Goal: Task Accomplishment & Management: Complete application form

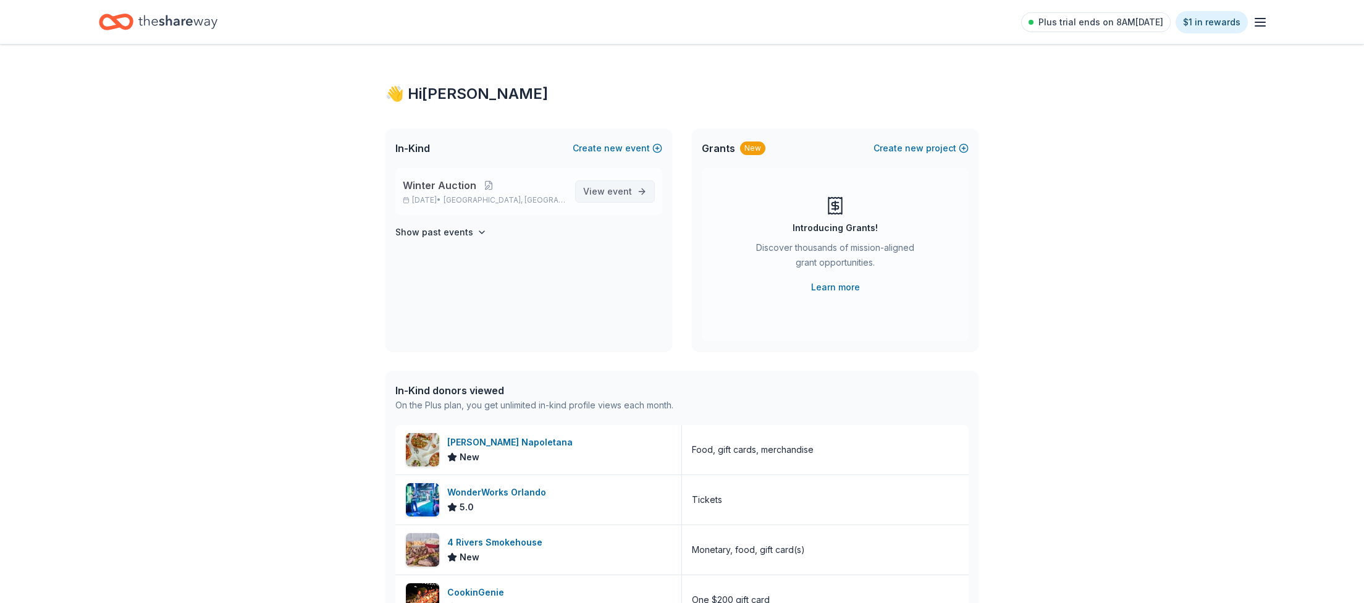
click at [626, 190] on span "event" at bounding box center [619, 191] width 25 height 11
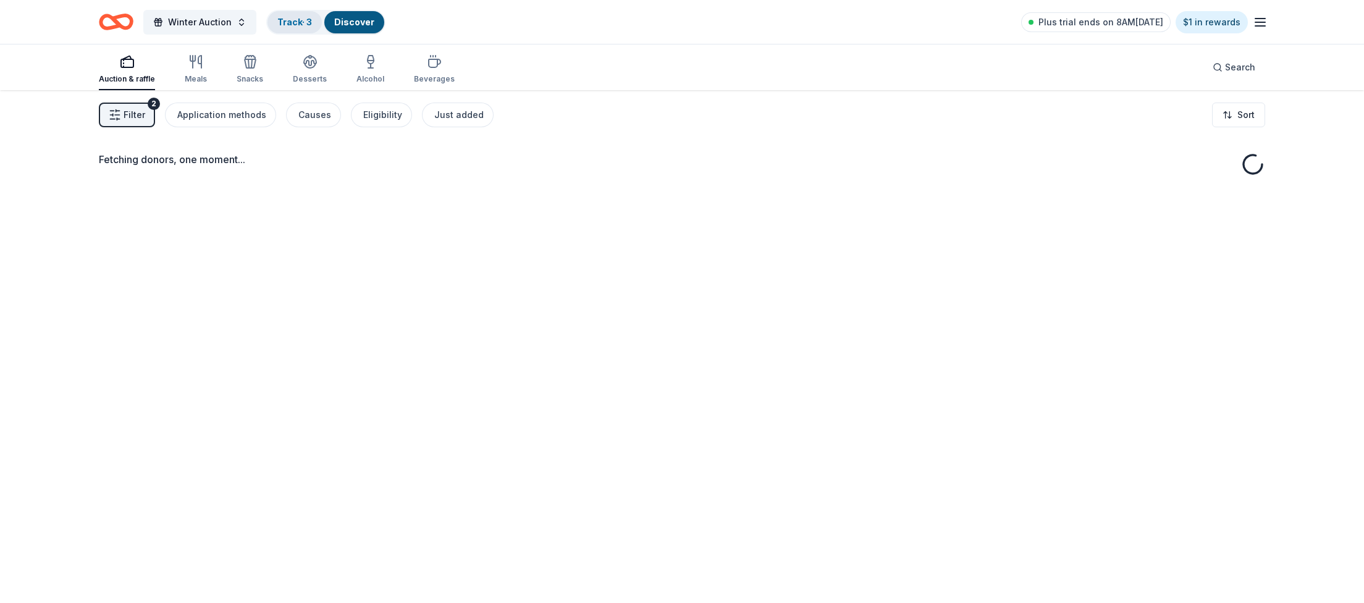
click at [295, 23] on link "Track · 3" at bounding box center [294, 22] width 35 height 11
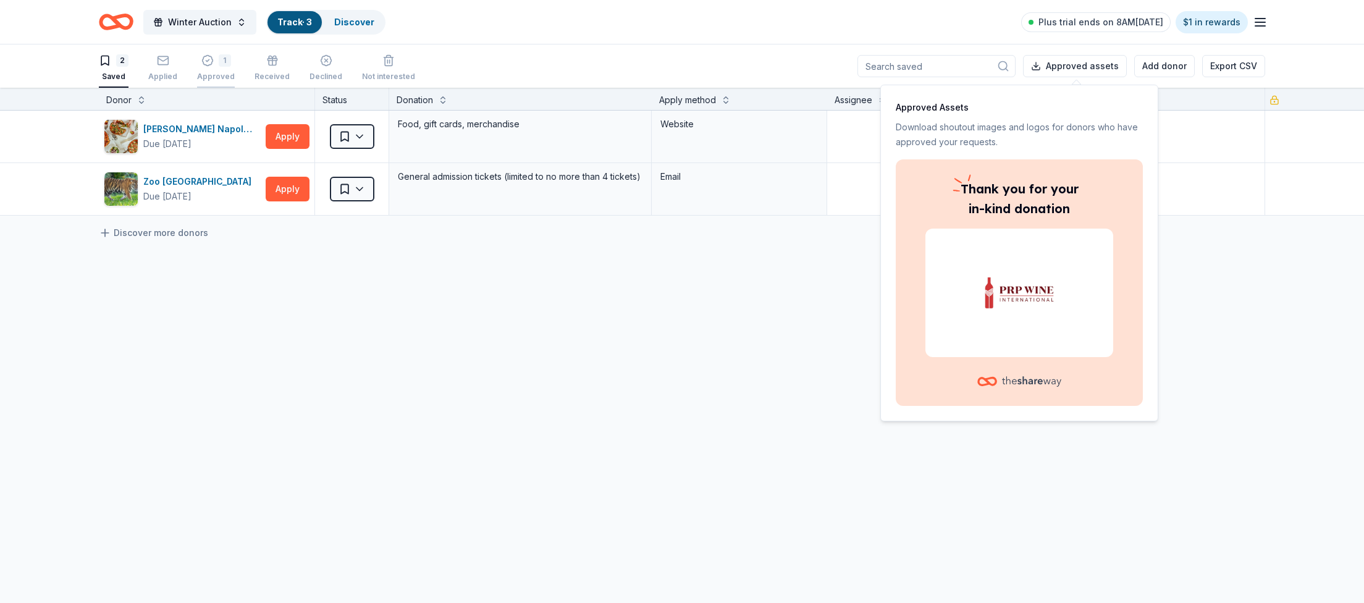
click at [214, 56] on div "1" at bounding box center [216, 60] width 38 height 12
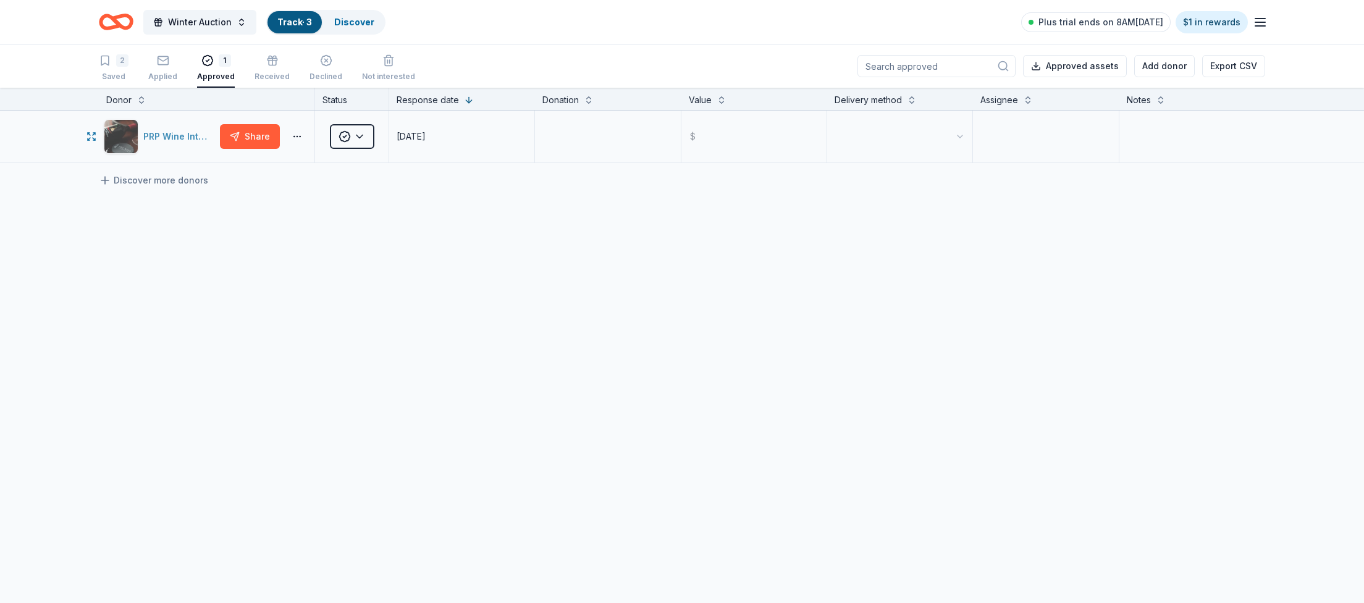
click at [176, 135] on div "PRP Wine International" at bounding box center [179, 136] width 72 height 15
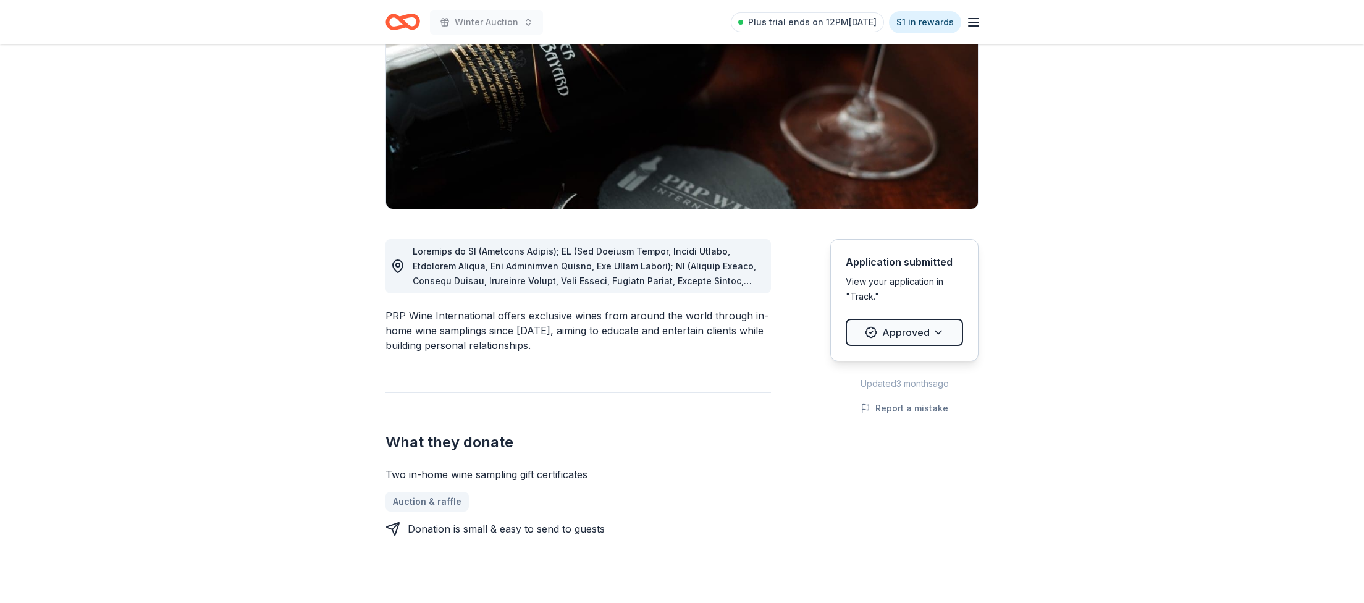
scroll to position [354, 0]
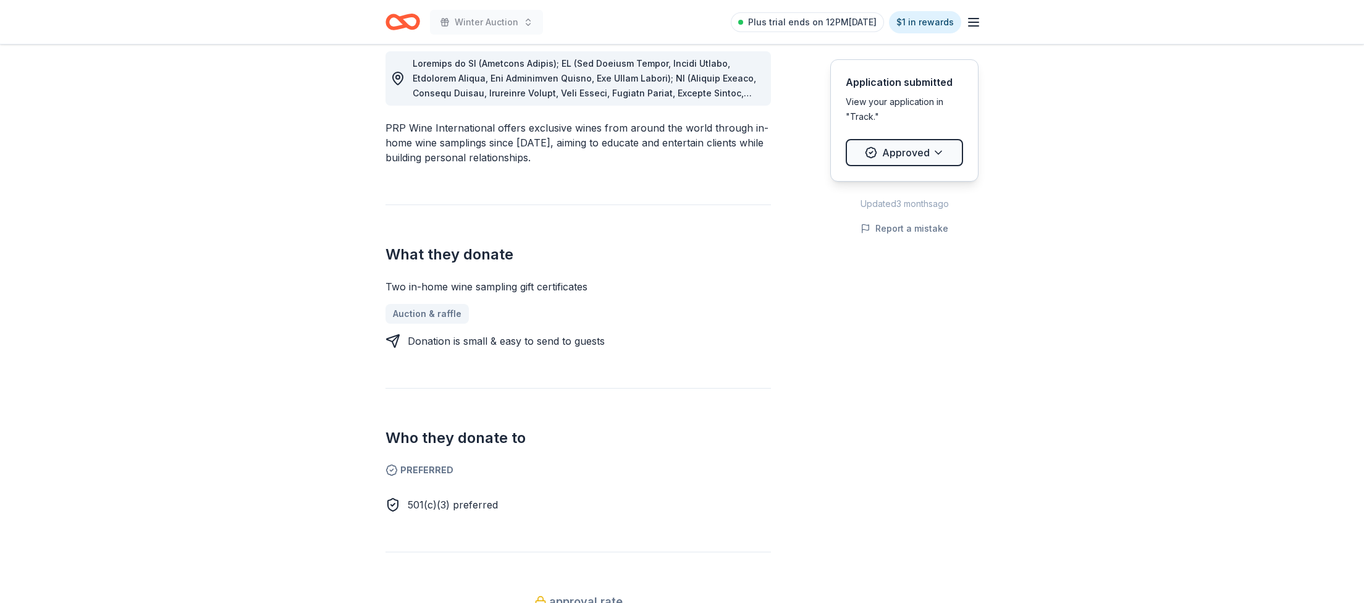
drag, startPoint x: 562, startPoint y: 288, endPoint x: 419, endPoint y: 289, distance: 143.3
click at [419, 289] on div "Two in-home wine sampling gift certificates" at bounding box center [577, 286] width 385 height 15
drag, startPoint x: 596, startPoint y: 282, endPoint x: 440, endPoint y: 284, distance: 155.7
click at [471, 284] on div "Two in-home wine sampling gift certificates" at bounding box center [577, 286] width 385 height 15
drag, startPoint x: 440, startPoint y: 285, endPoint x: 426, endPoint y: 282, distance: 15.1
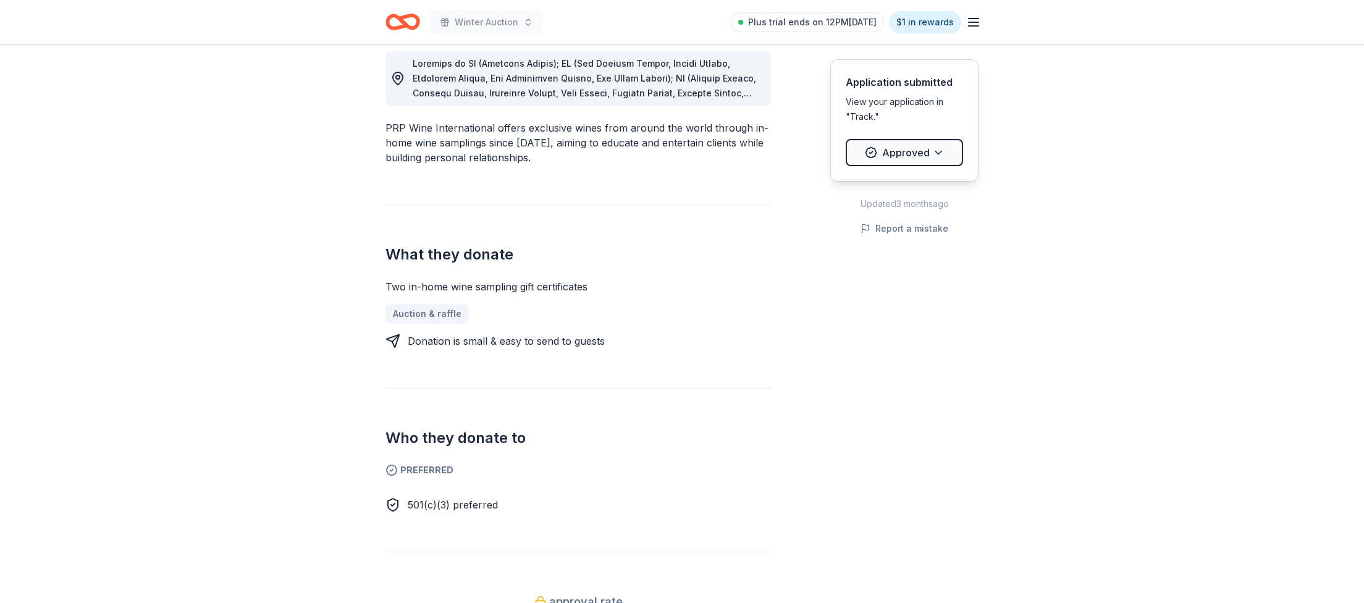
click at [440, 285] on div "Two in-home wine sampling gift certificates" at bounding box center [577, 286] width 385 height 15
drag, startPoint x: 391, startPoint y: 282, endPoint x: 634, endPoint y: 284, distance: 242.8
click at [633, 284] on div "Two in-home wine sampling gift certificates" at bounding box center [577, 286] width 385 height 15
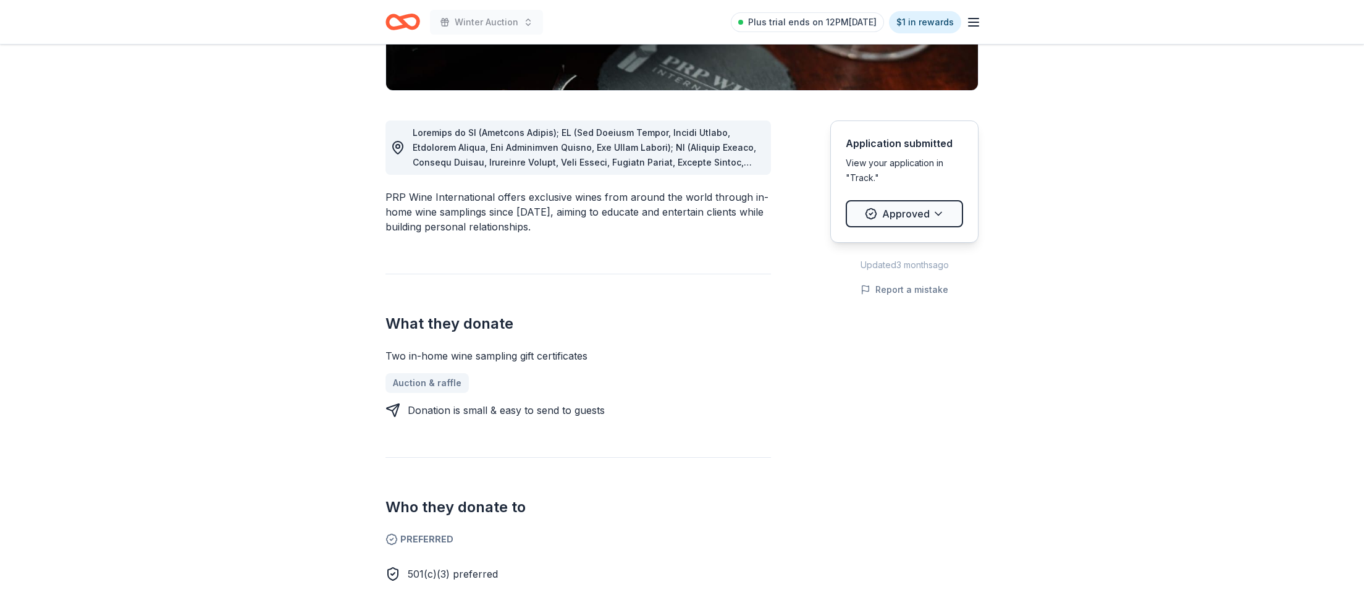
scroll to position [0, 0]
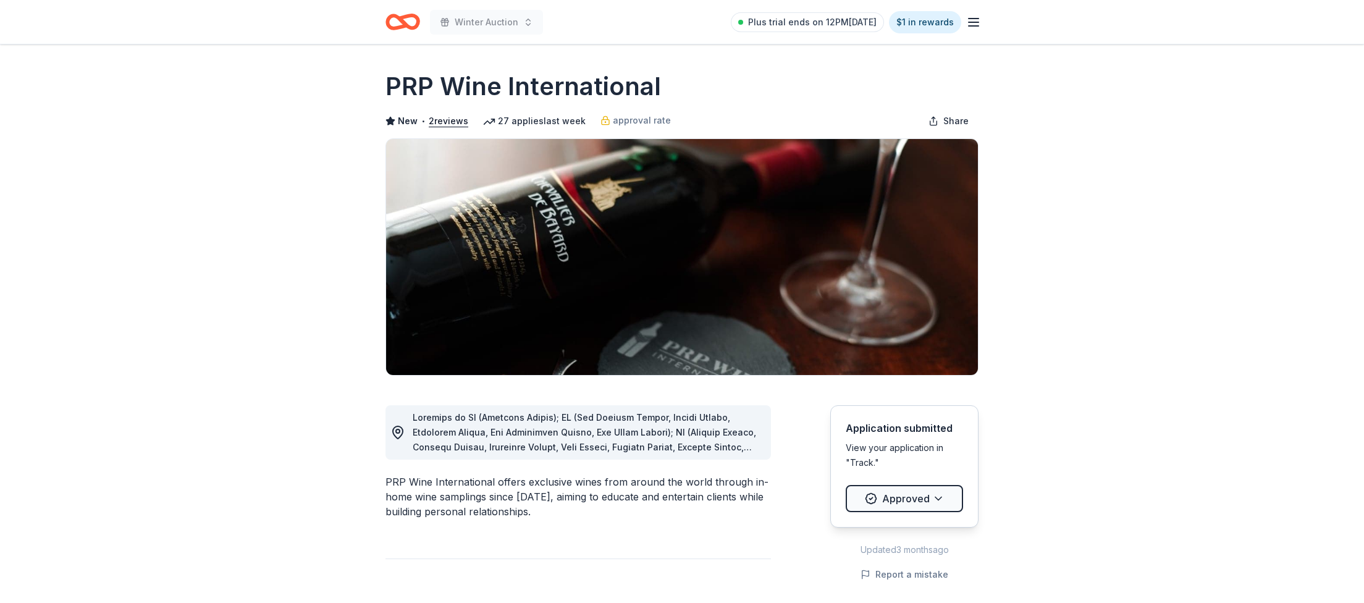
click at [393, 19] on icon "Home" at bounding box center [402, 21] width 35 height 29
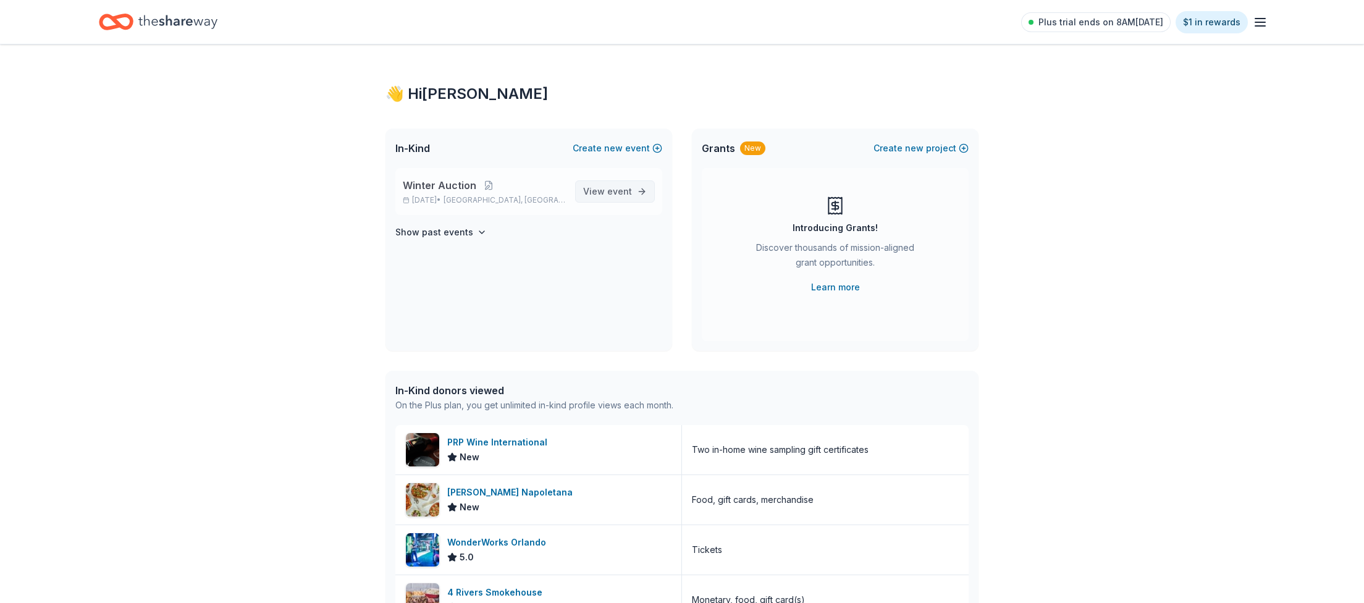
click at [591, 188] on span "View event" at bounding box center [607, 191] width 49 height 15
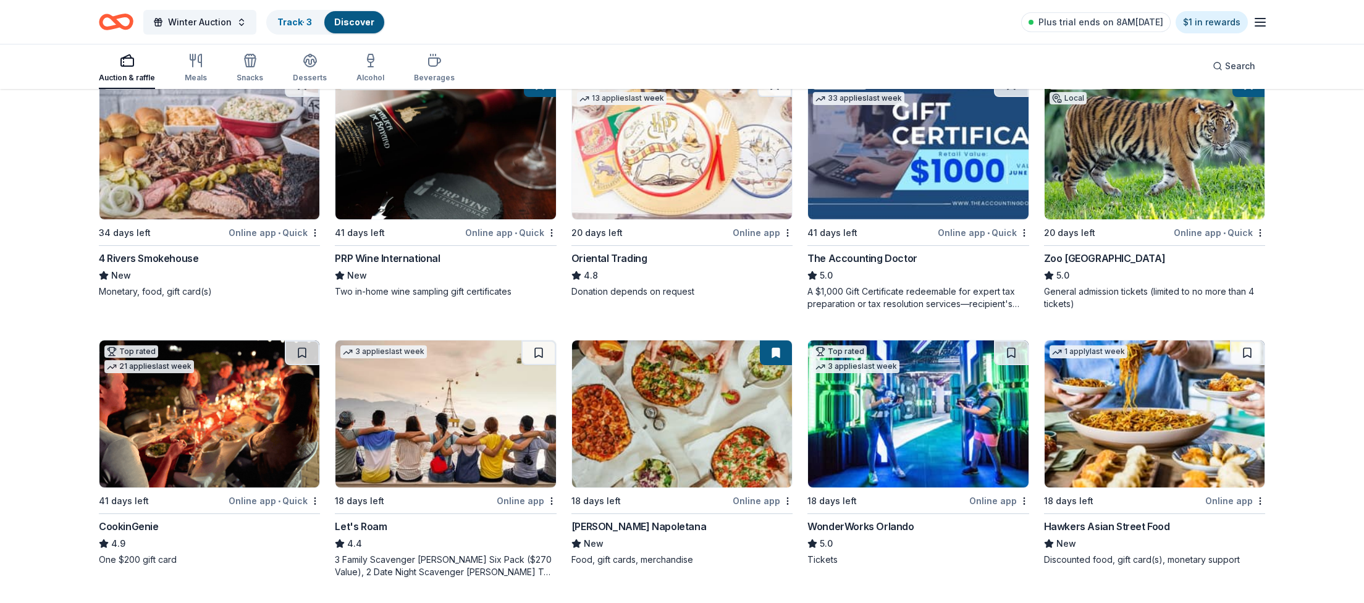
scroll to position [330, 0]
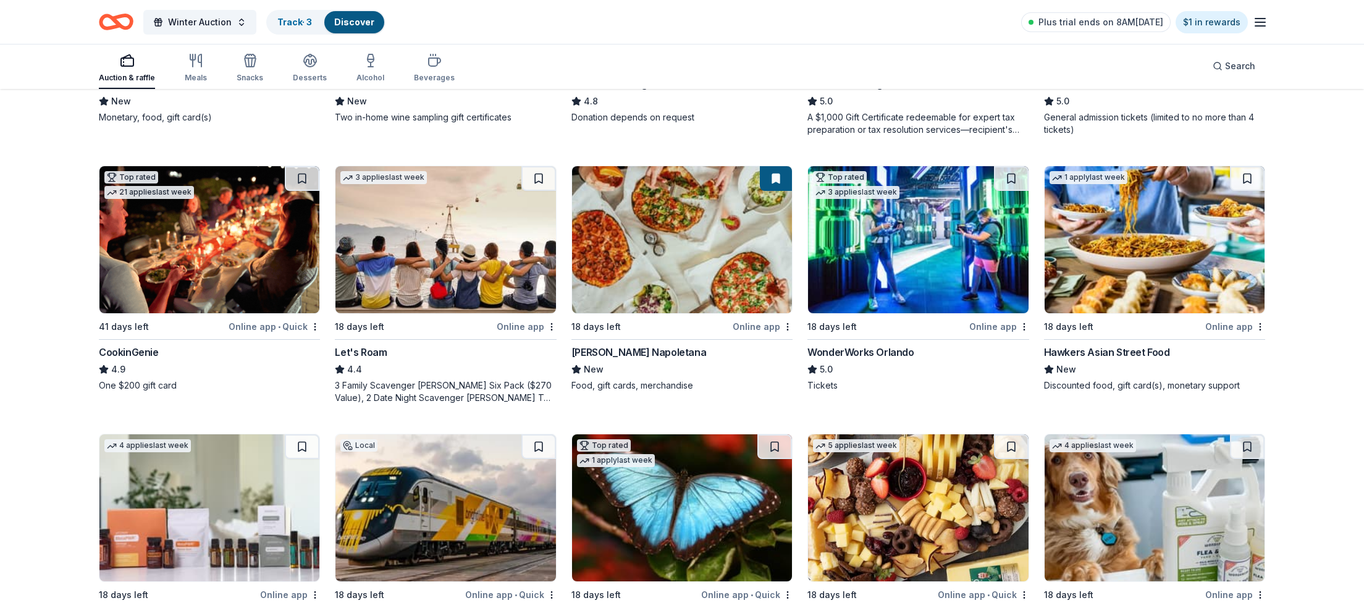
click at [195, 213] on img at bounding box center [209, 239] width 220 height 147
click at [206, 278] on img at bounding box center [209, 239] width 220 height 147
click at [285, 21] on link "Track · 4" at bounding box center [294, 22] width 35 height 11
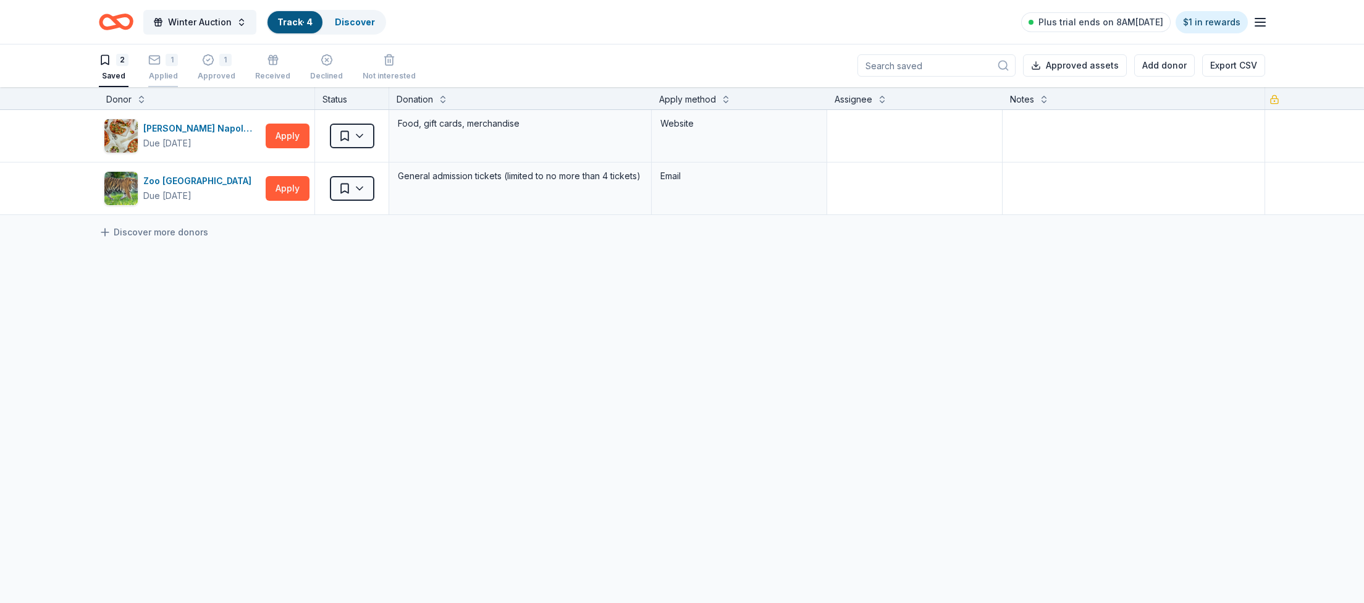
click at [161, 59] on div "1" at bounding box center [163, 60] width 30 height 12
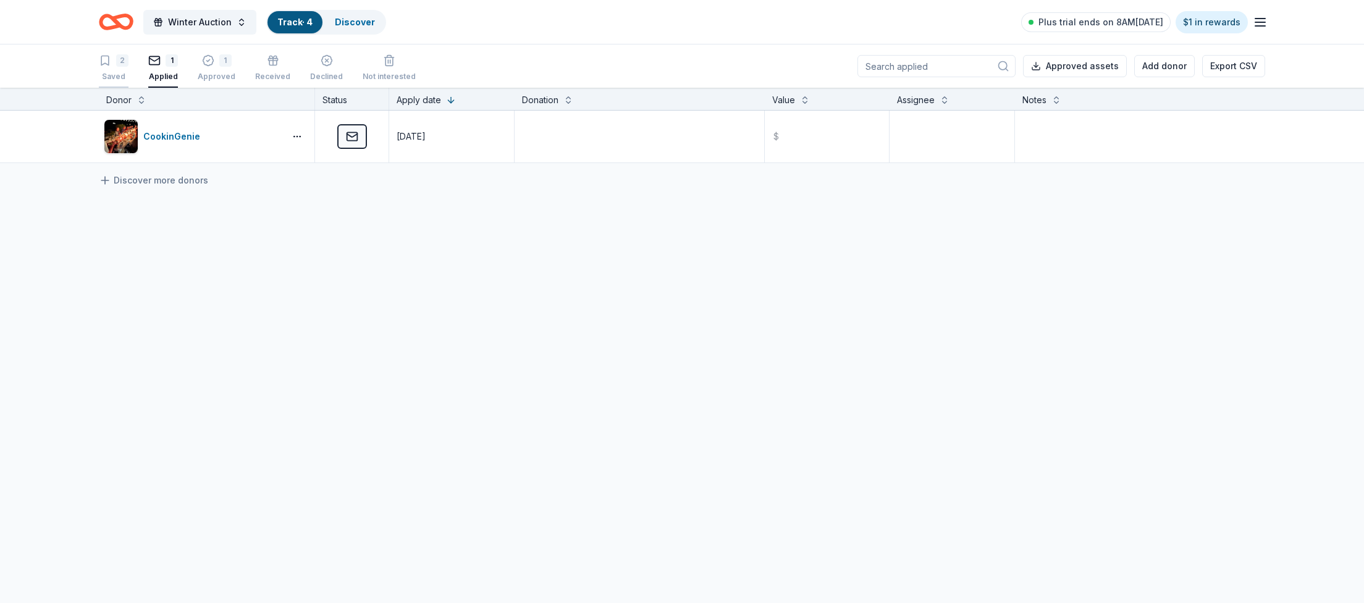
click at [116, 59] on div "2" at bounding box center [114, 60] width 30 height 12
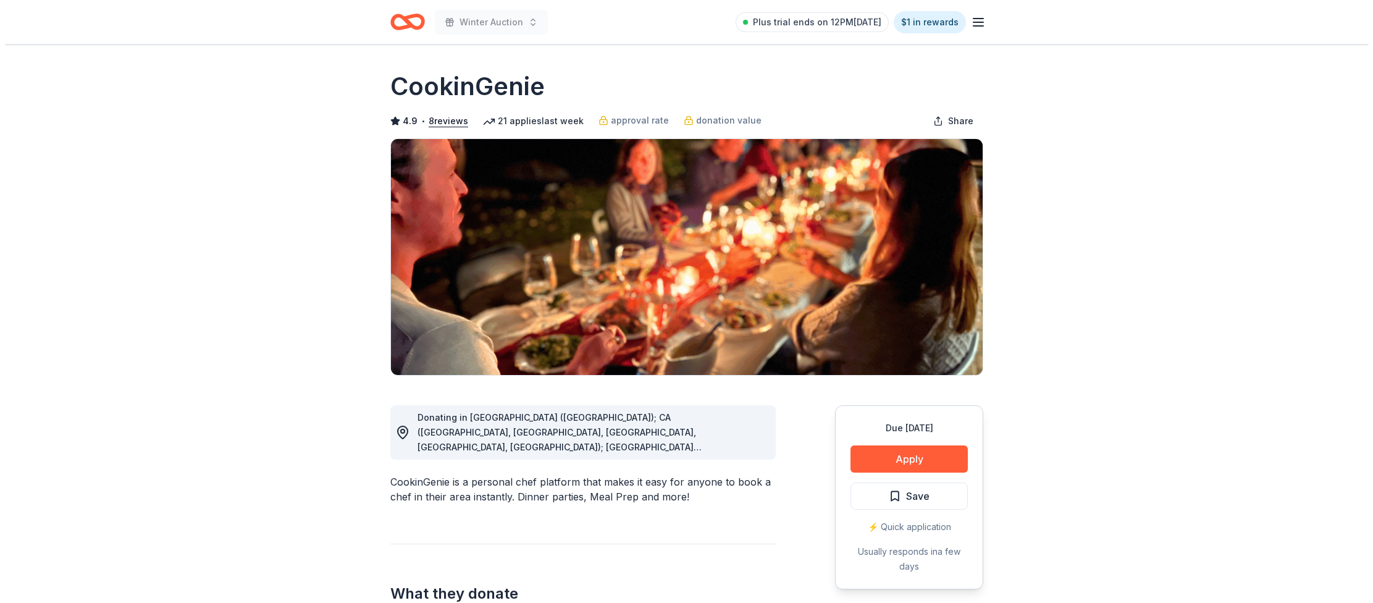
scroll to position [217, 0]
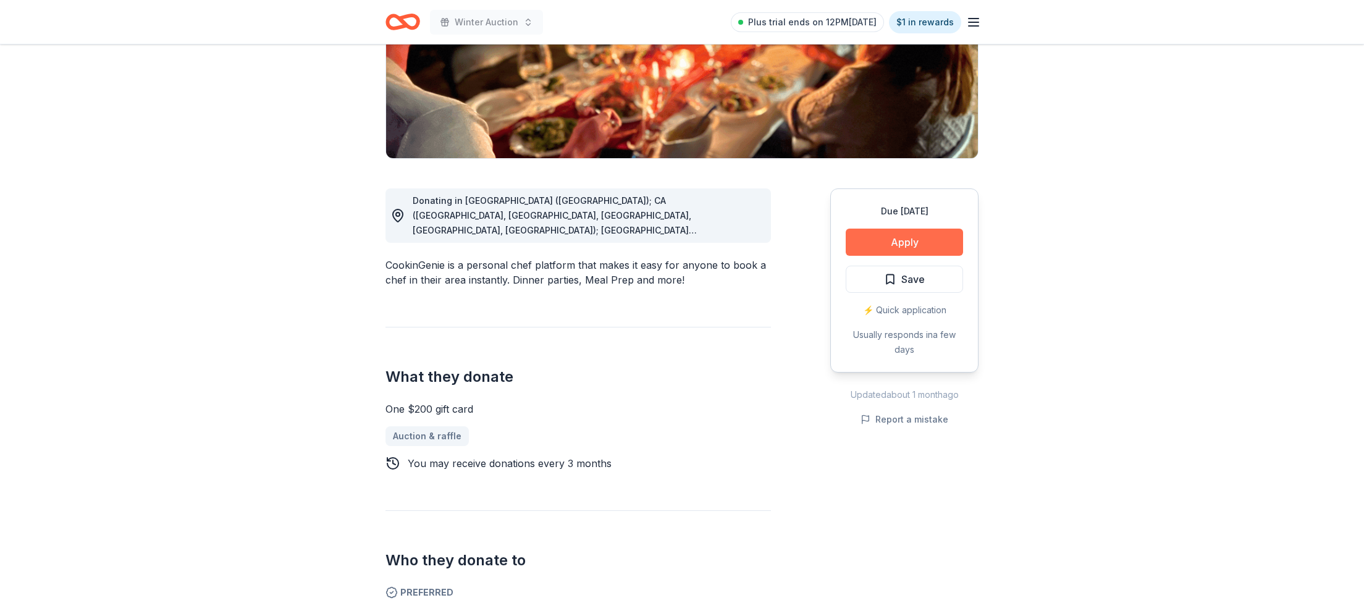
click at [937, 244] on button "Apply" at bounding box center [904, 242] width 117 height 27
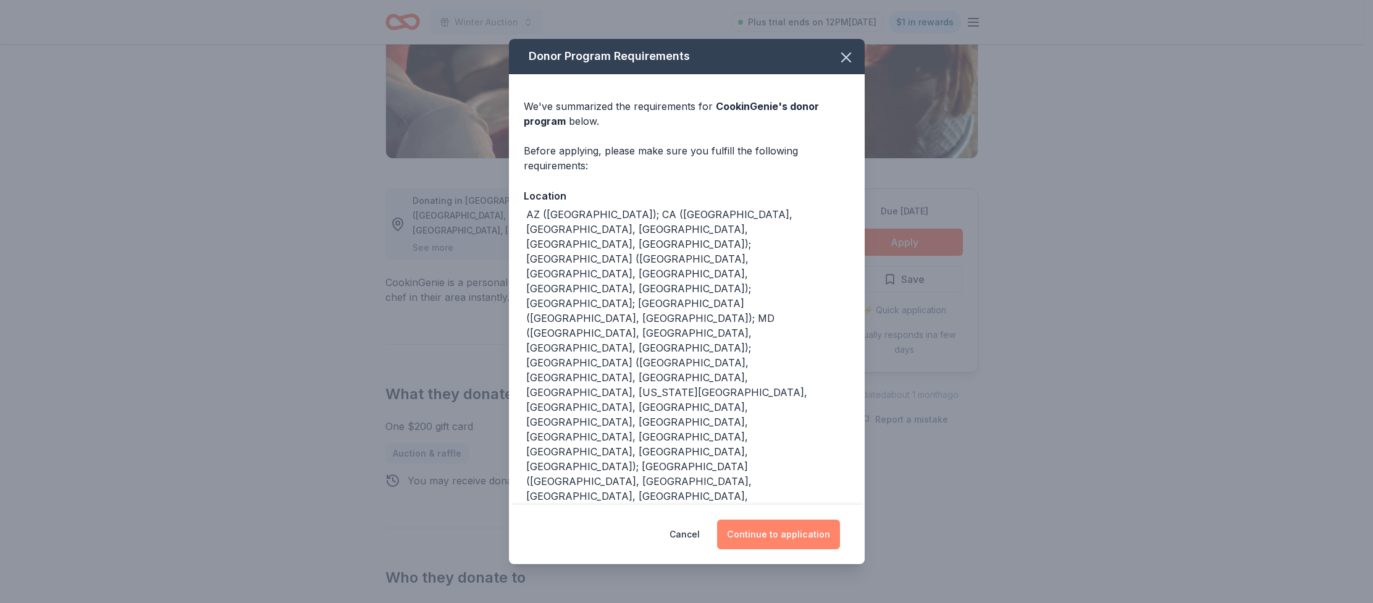
click at [799, 540] on button "Continue to application" at bounding box center [778, 535] width 123 height 30
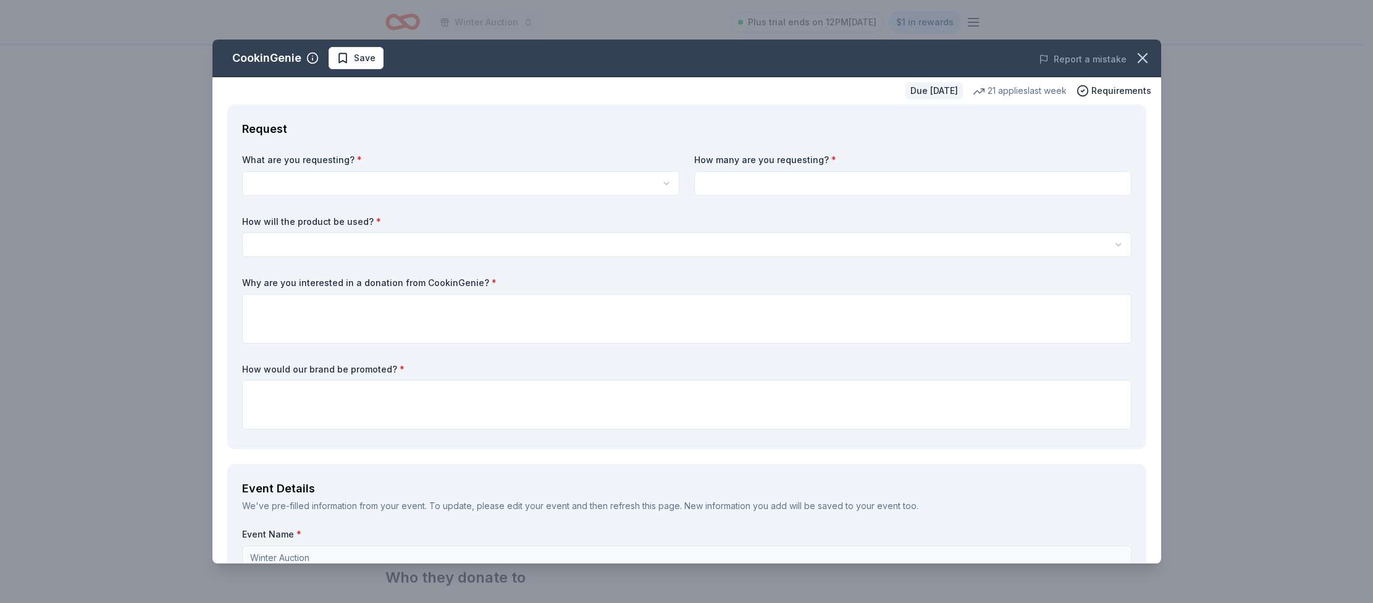
scroll to position [0, 0]
click at [307, 187] on html "Winter Auction Plus trial ends on 12PM, 9/23 $1 in rewards Due in 41 days Share…" at bounding box center [686, 301] width 1373 height 603
select select "One $200 gift card"
click at [739, 178] on input at bounding box center [912, 183] width 437 height 25
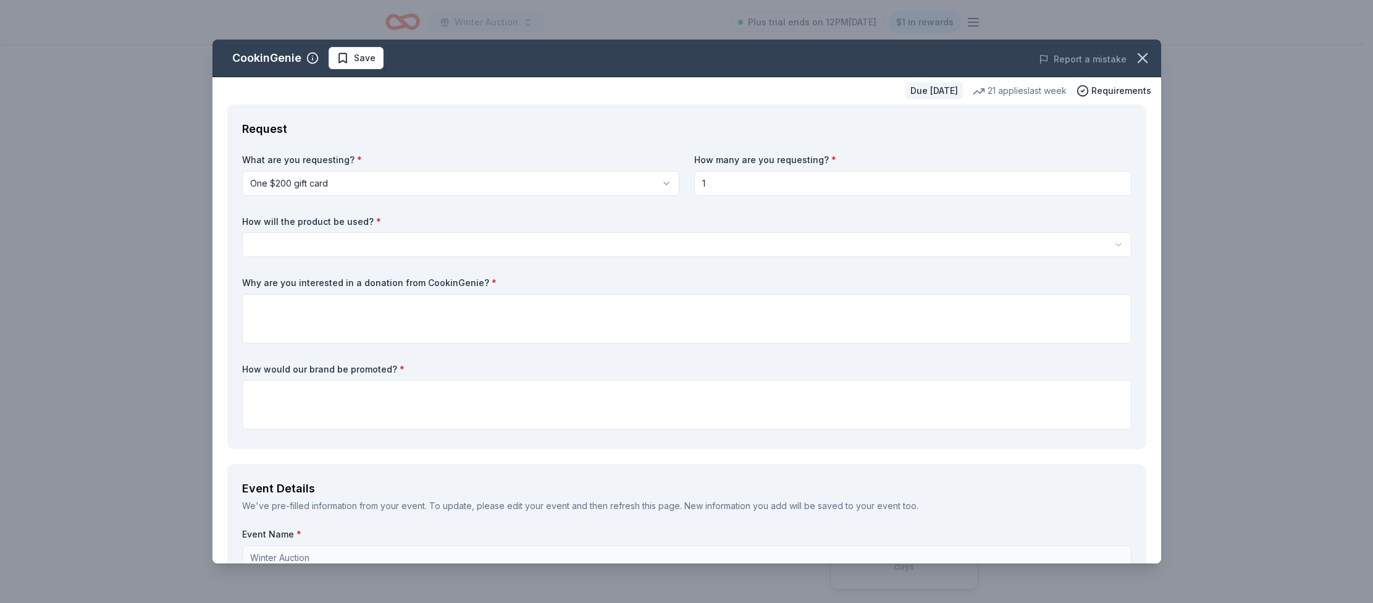
type input "1"
click at [436, 248] on html "Winter Auction Plus trial ends on 12PM, 9/23 $1 in rewards Due in 41 days Share…" at bounding box center [686, 301] width 1373 height 603
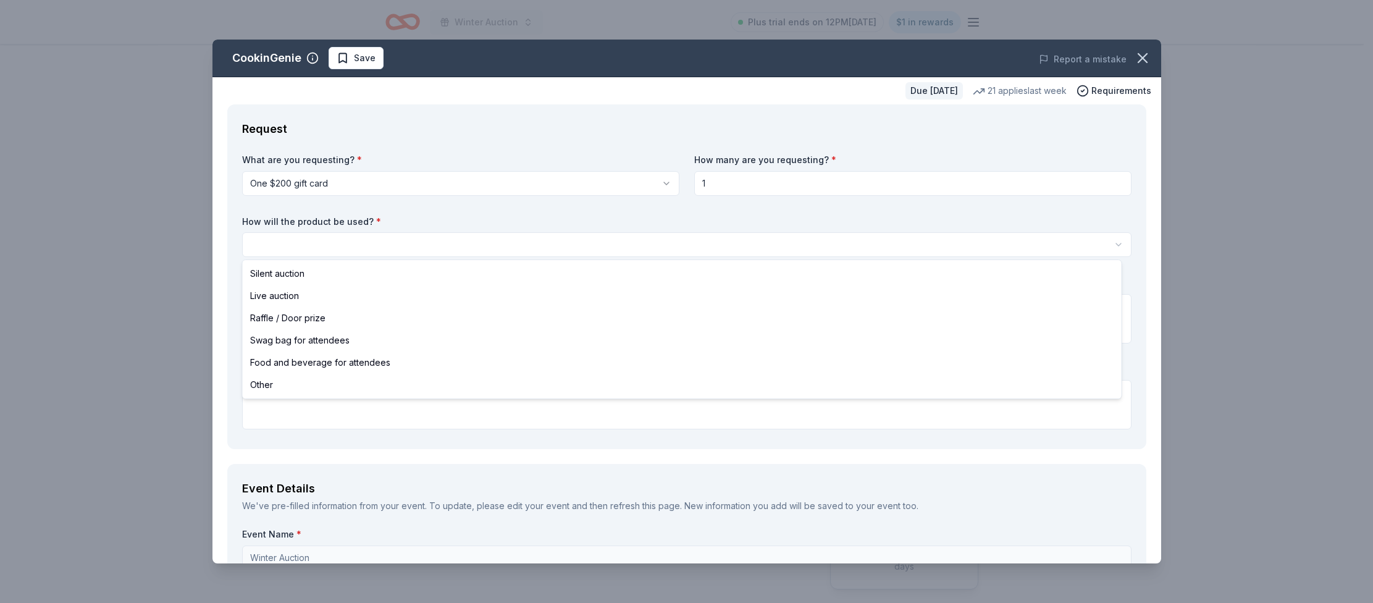
select select "silentAuction"
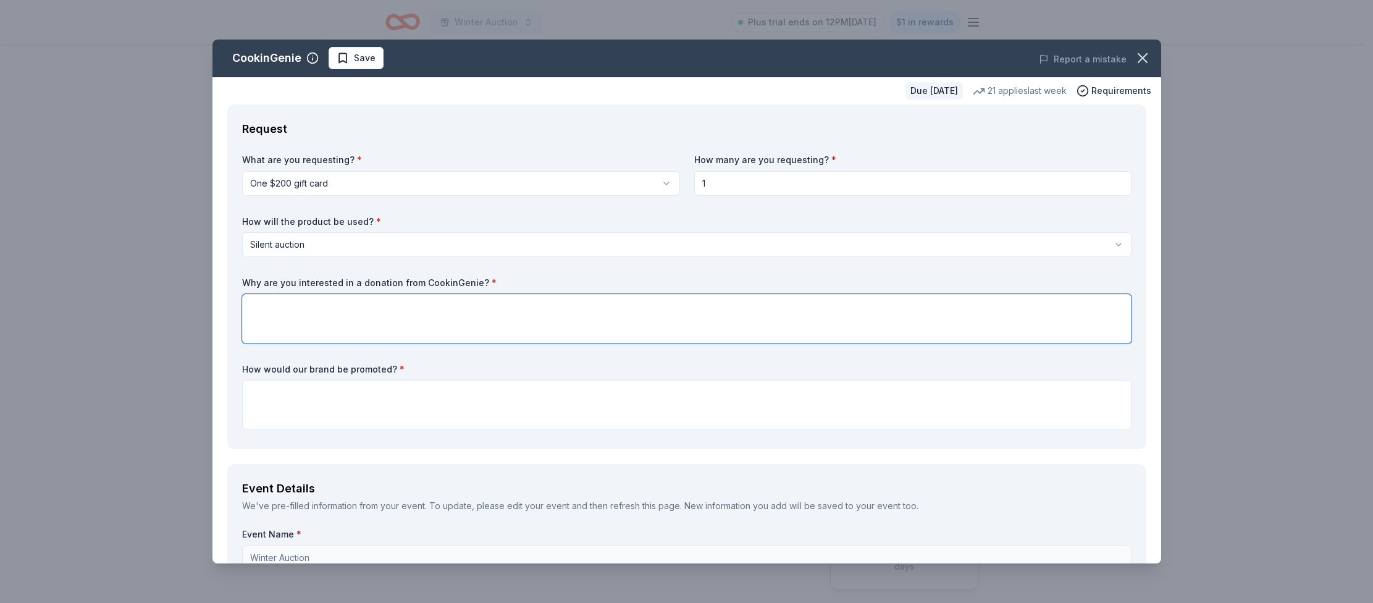
click at [335, 303] on textarea at bounding box center [687, 318] width 890 height 49
click at [384, 314] on textarea at bounding box center [687, 318] width 890 height 49
type textarea "You offer a great experience!"
click at [518, 383] on textarea at bounding box center [687, 404] width 890 height 49
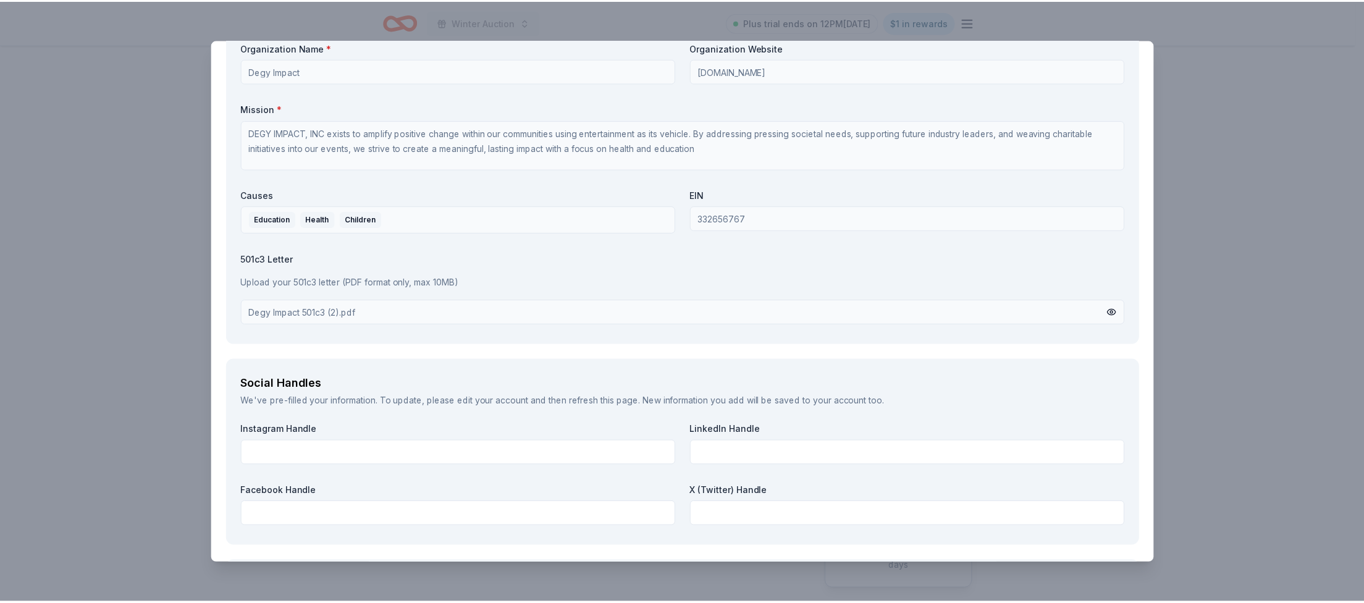
scroll to position [1300, 0]
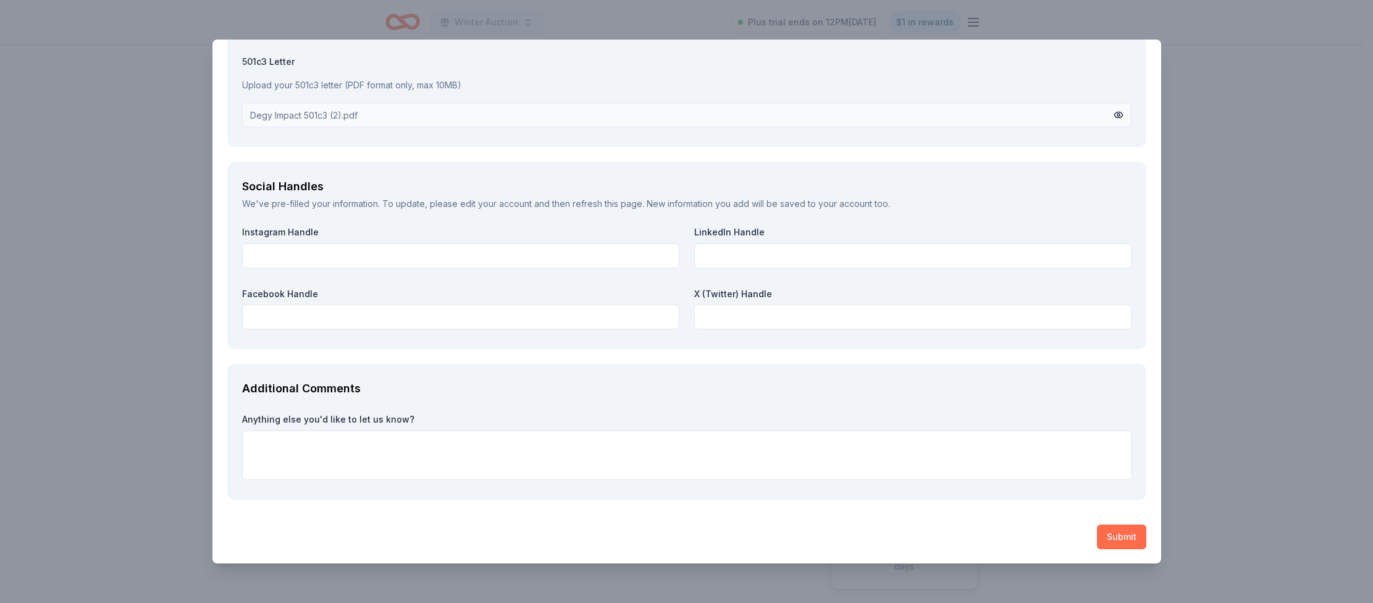
type textarea "Socials and Website"
click at [1106, 540] on button "Submit" at bounding box center [1121, 536] width 49 height 25
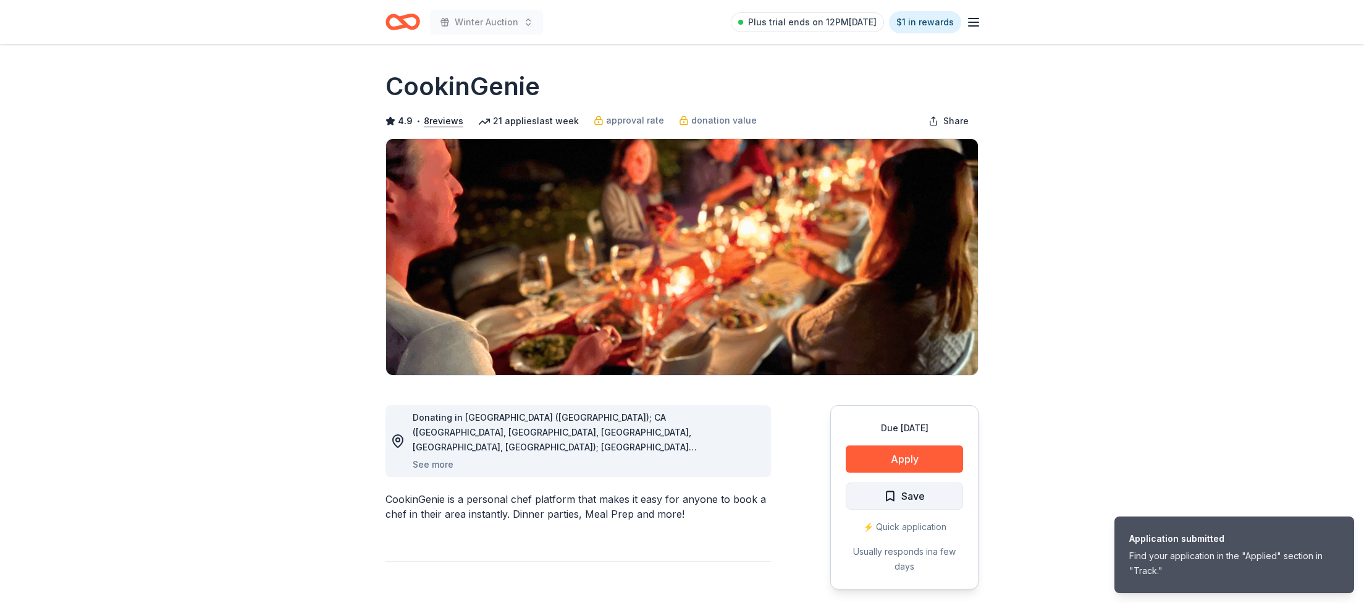
click at [947, 499] on button "Save" at bounding box center [904, 495] width 117 height 27
click at [898, 496] on span "Save" at bounding box center [904, 496] width 41 height 16
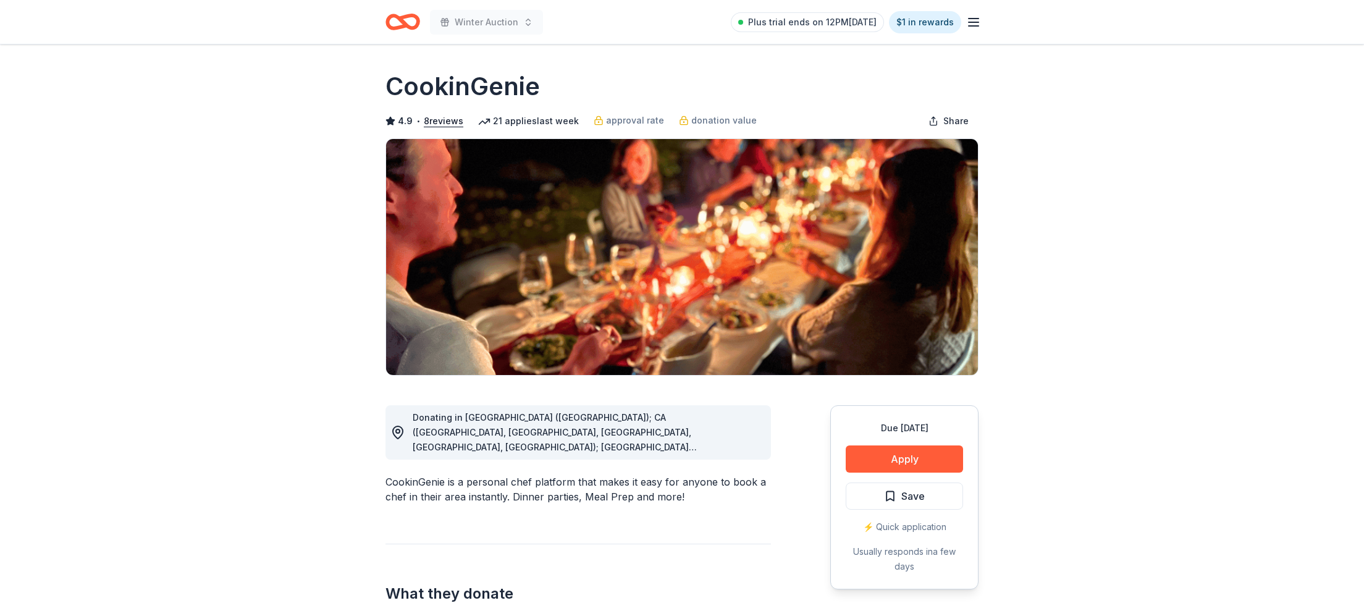
drag, startPoint x: 681, startPoint y: 495, endPoint x: 455, endPoint y: 488, distance: 226.2
click at [455, 488] on div "CookinGenie is a personal chef platform that makes it easy for anyone to book a…" at bounding box center [577, 489] width 385 height 30
drag, startPoint x: 674, startPoint y: 492, endPoint x: 447, endPoint y: 480, distance: 227.1
click at [482, 481] on div "CookinGenie is a personal chef platform that makes it easy for anyone to book a…" at bounding box center [577, 489] width 385 height 30
drag, startPoint x: 532, startPoint y: 84, endPoint x: 377, endPoint y: 78, distance: 155.2
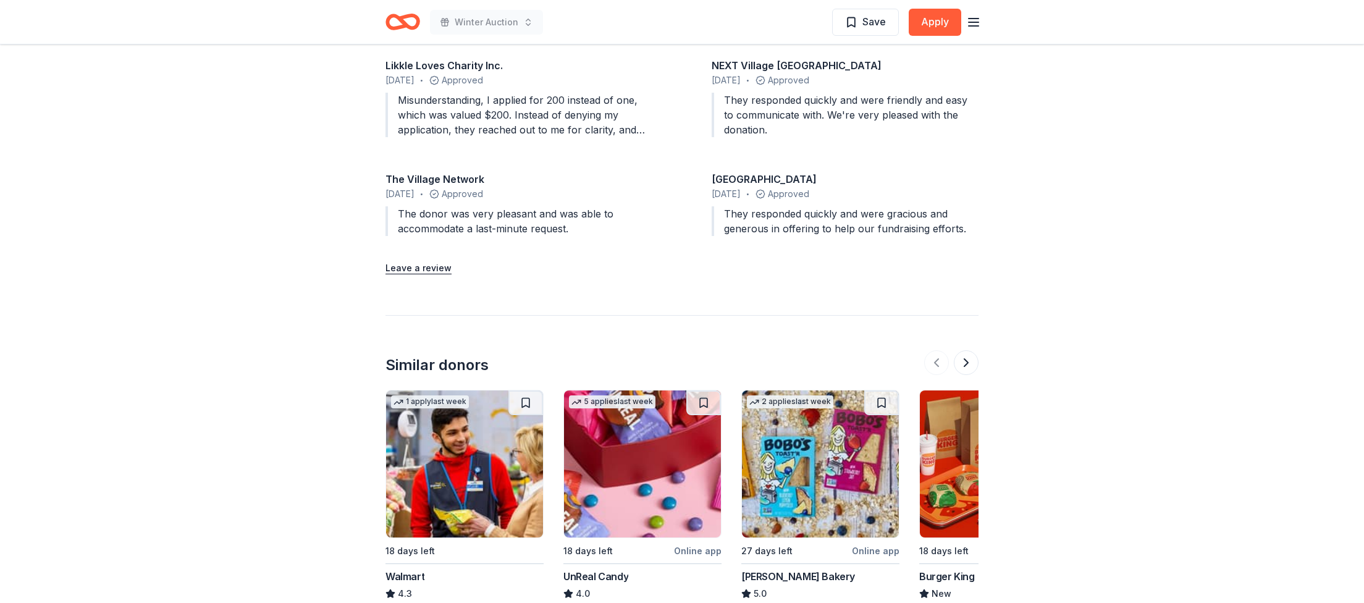
scroll to position [1376, 0]
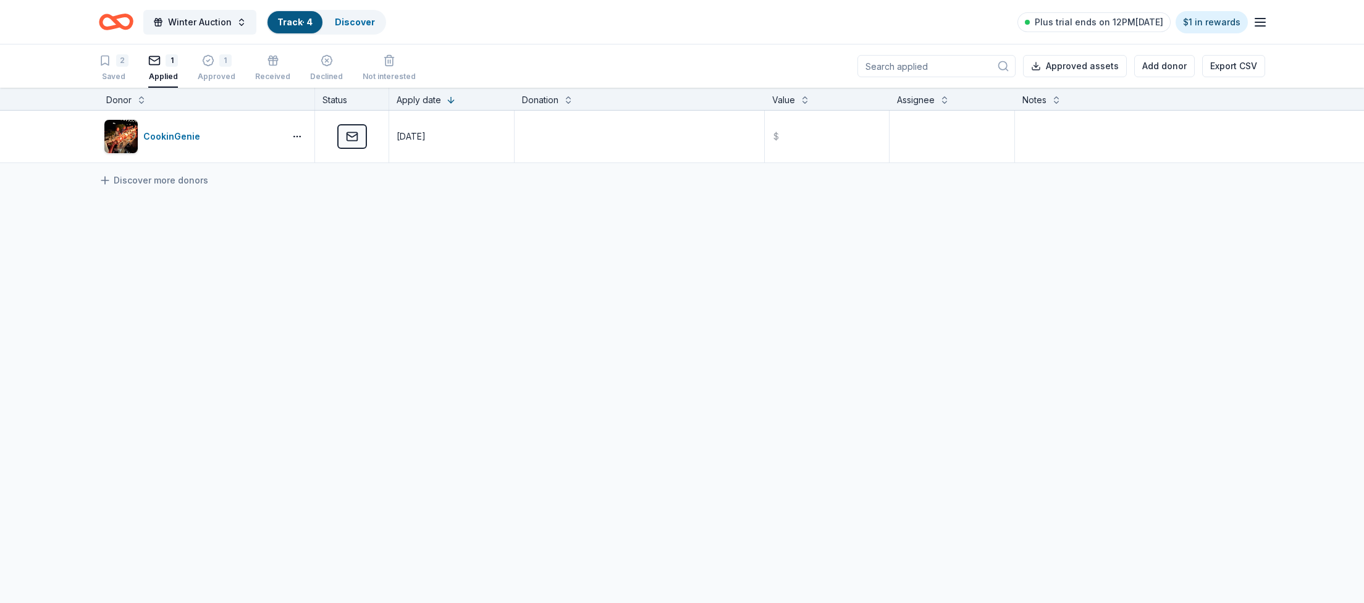
click at [159, 64] on rect "button" at bounding box center [155, 60] width 11 height 8
click at [211, 59] on icon "button" at bounding box center [208, 61] width 11 height 11
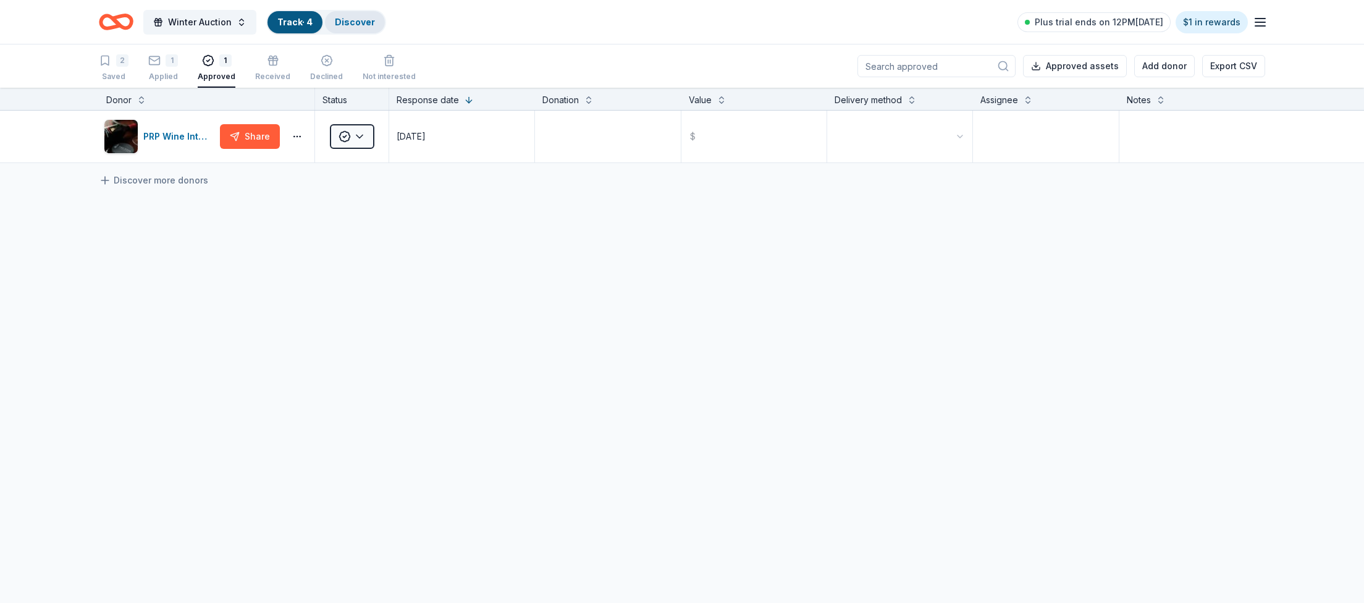
click at [367, 21] on link "Discover" at bounding box center [355, 22] width 40 height 11
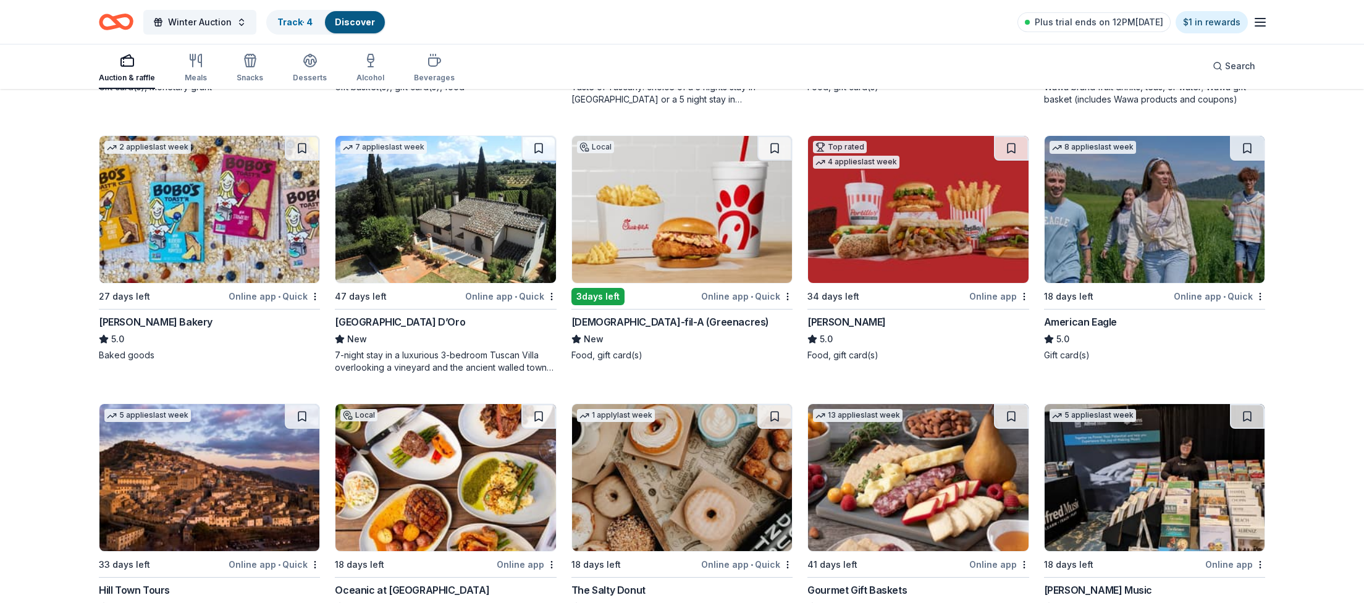
scroll to position [1839, 0]
